Goal: Find specific page/section: Find specific page/section

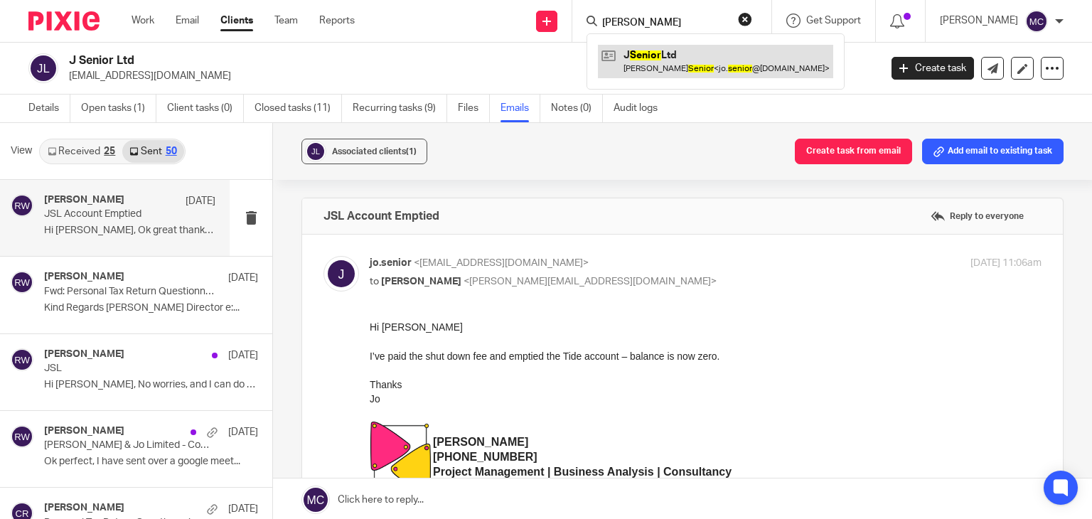
type input "[PERSON_NAME]"
click at [679, 75] on link at bounding box center [715, 61] width 235 height 33
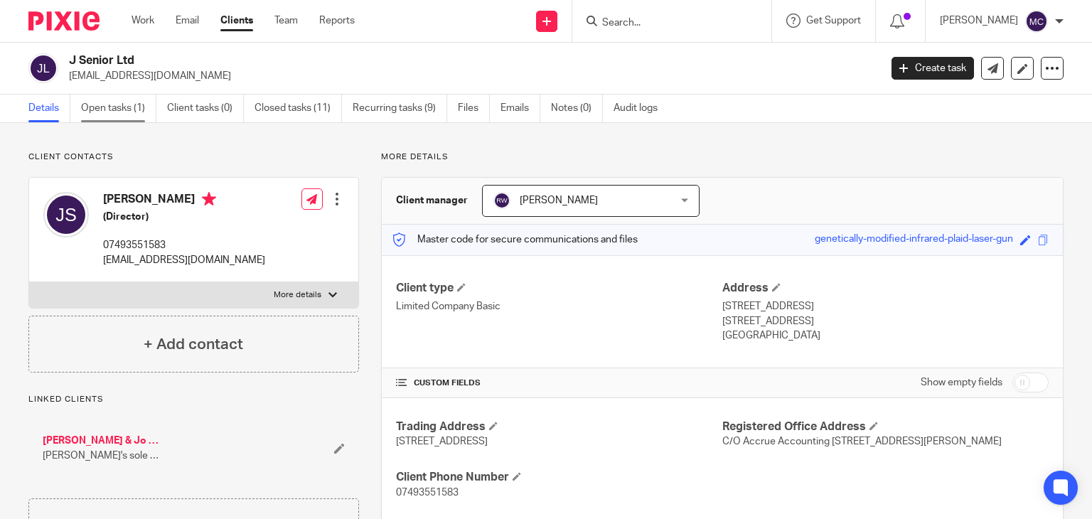
click at [99, 108] on link "Open tasks (1)" at bounding box center [118, 109] width 75 height 28
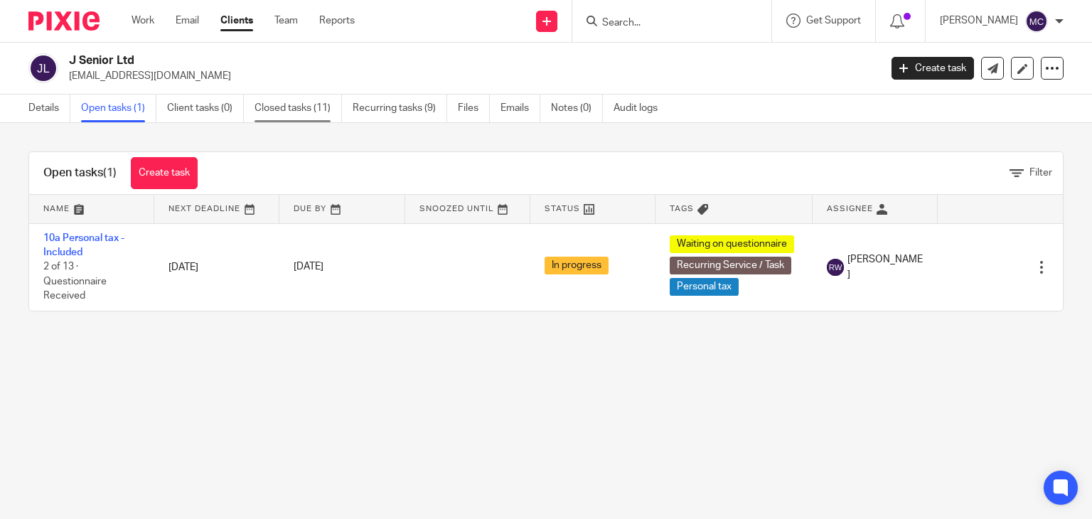
click at [257, 105] on link "Closed tasks (11)" at bounding box center [298, 109] width 87 height 28
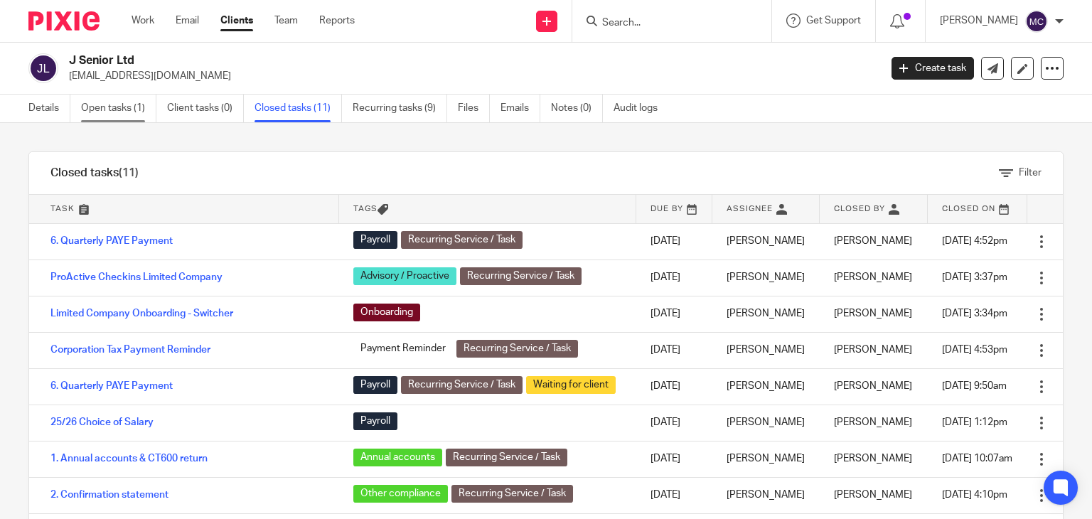
click at [137, 108] on link "Open tasks (1)" at bounding box center [118, 109] width 75 height 28
